Goal: Transaction & Acquisition: Subscribe to service/newsletter

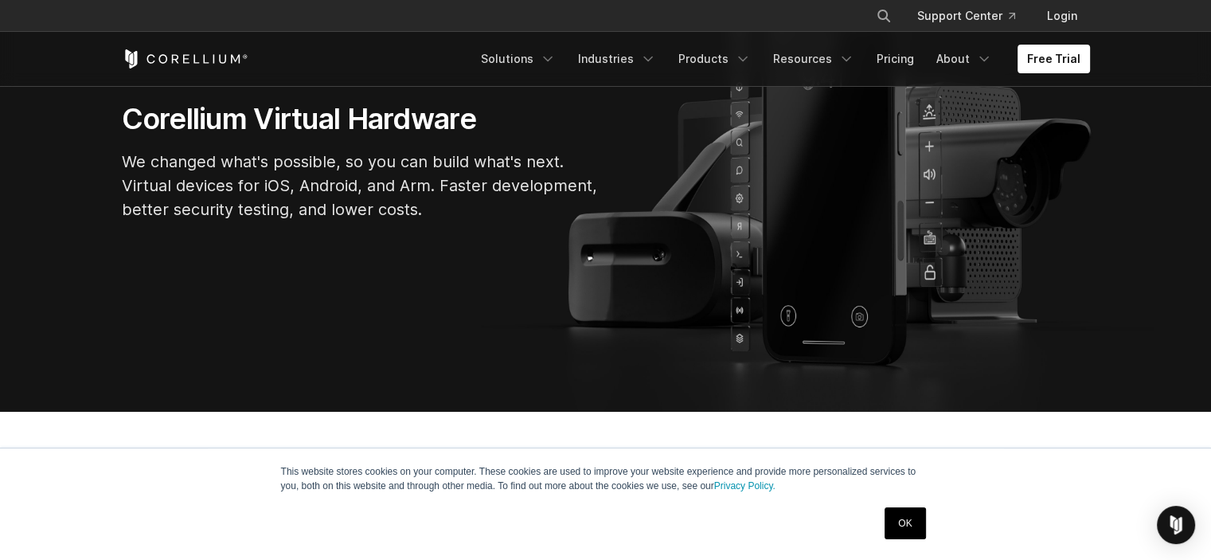
click at [920, 523] on link "OK" at bounding box center [904, 523] width 41 height 32
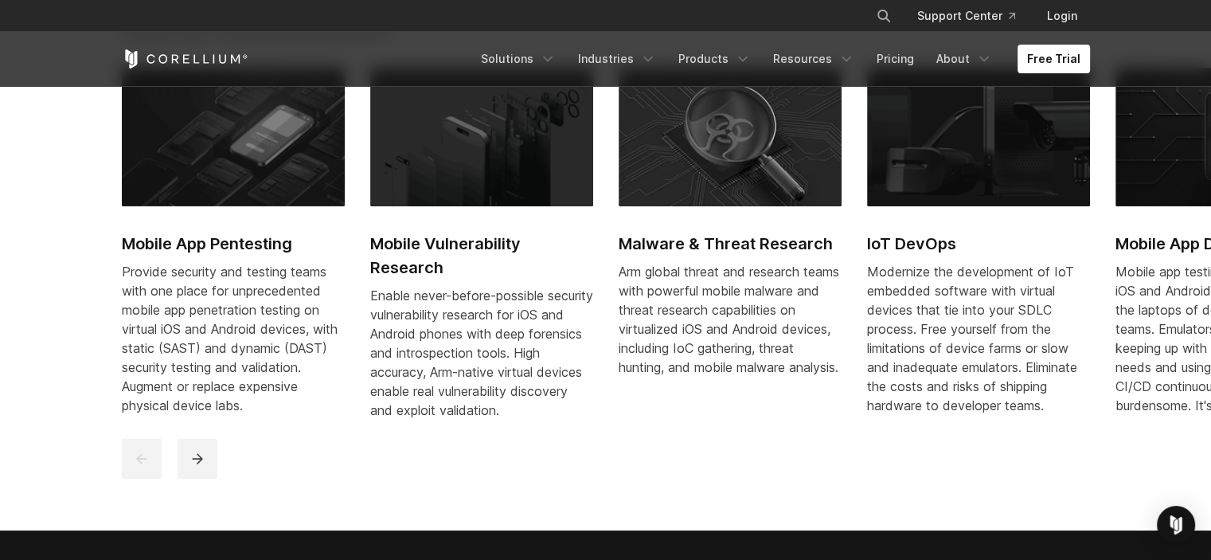
scroll to position [761, 0]
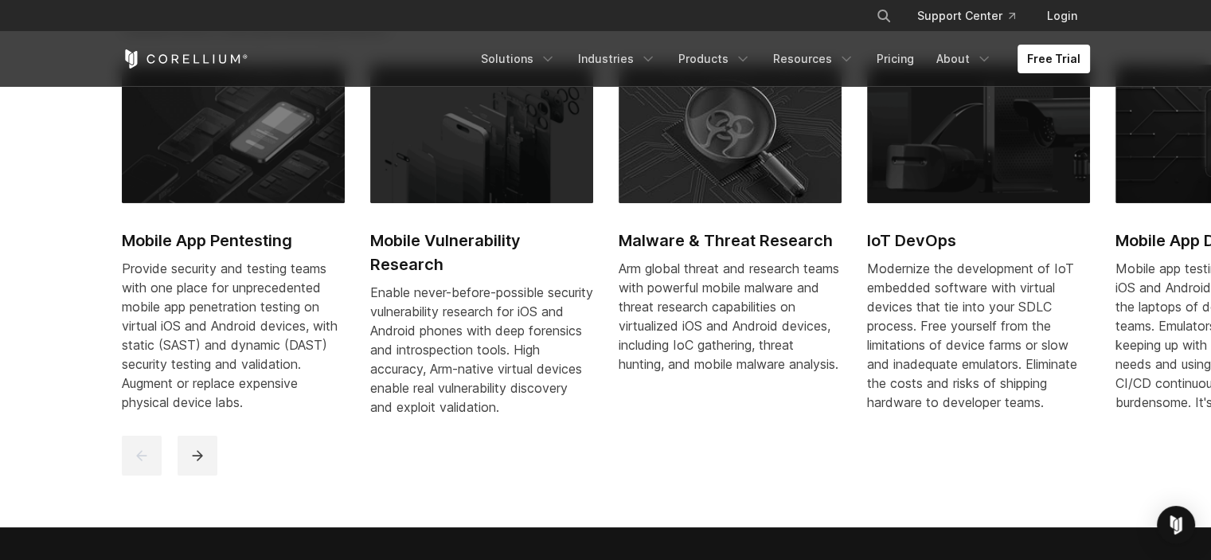
click at [539, 157] on img at bounding box center [481, 133] width 223 height 138
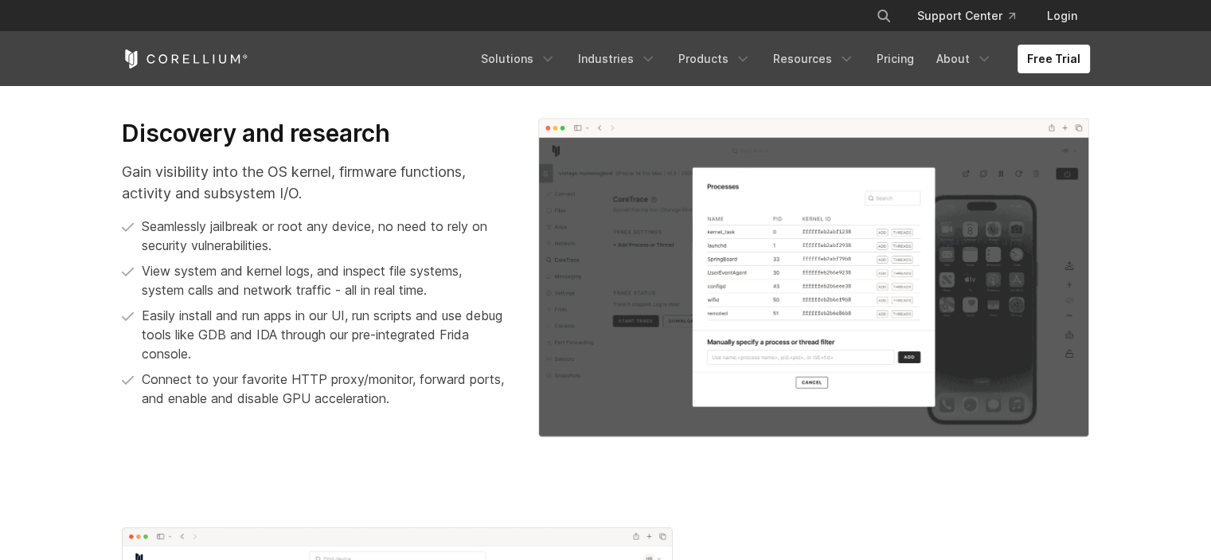
scroll to position [1022, 0]
click at [1040, 60] on link "Free Trial" at bounding box center [1053, 59] width 72 height 29
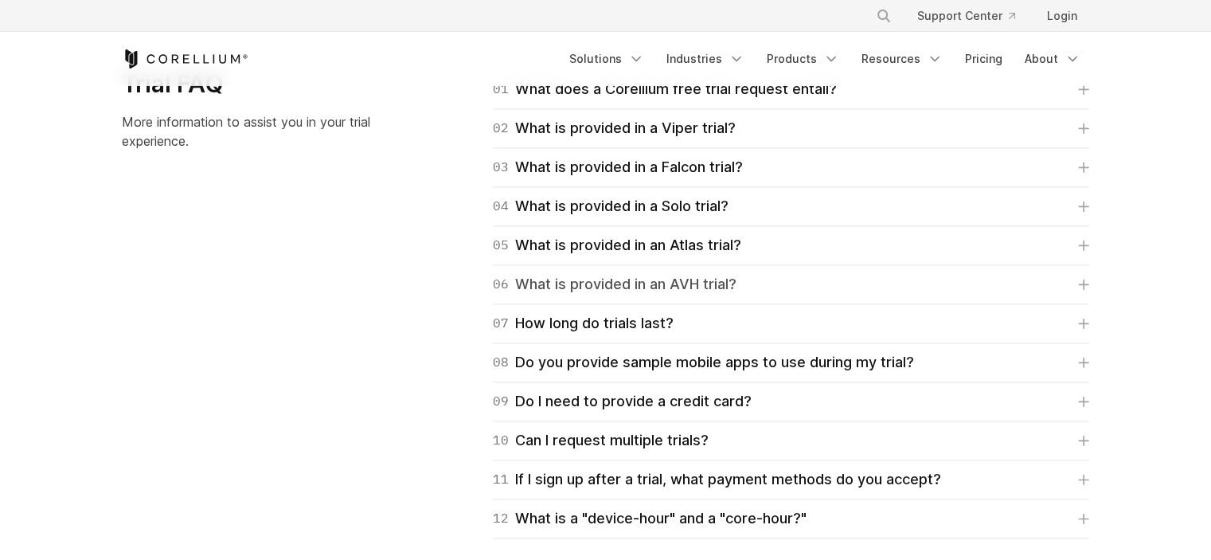
scroll to position [2330, 0]
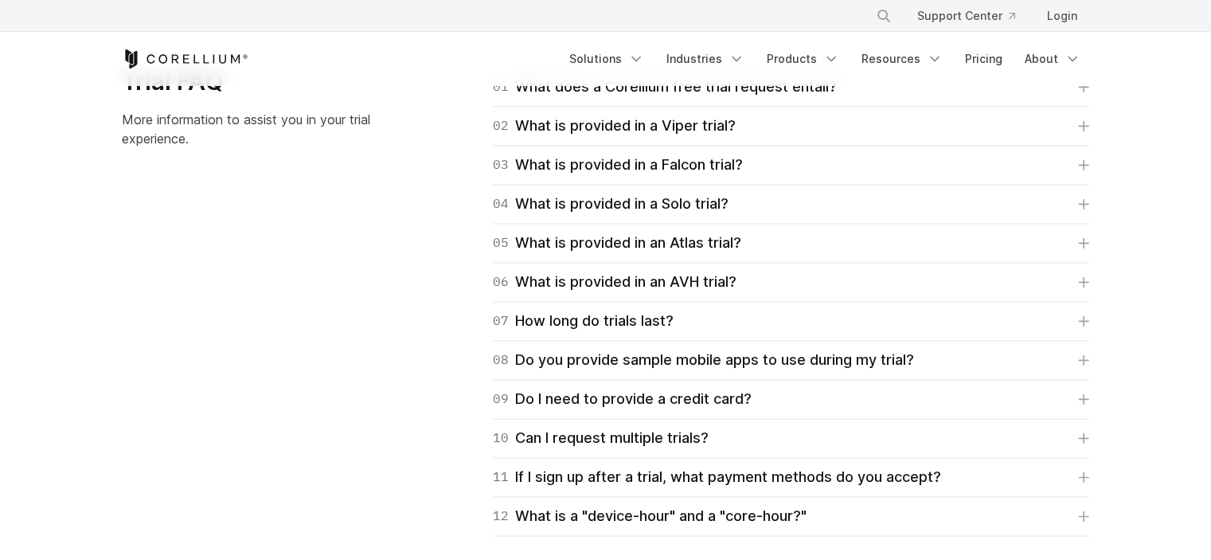
click at [306, 430] on div "Trial FAQ More information to assist you in your trial experience. 01 What does…" at bounding box center [606, 301] width 1000 height 469
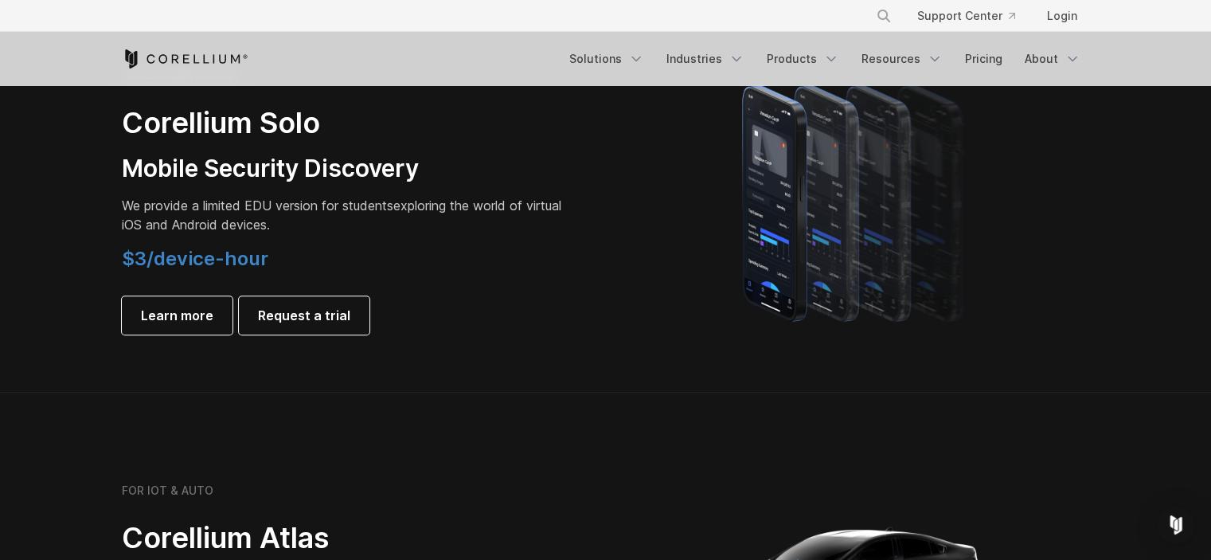
scroll to position [1156, 0]
